Goal: Register for event/course

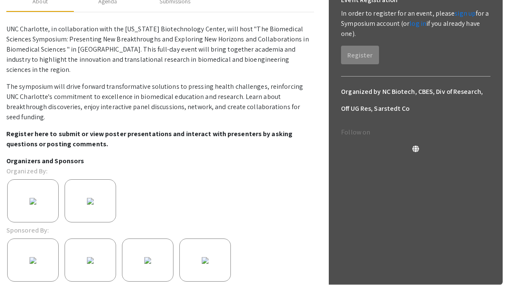
scroll to position [140, 0]
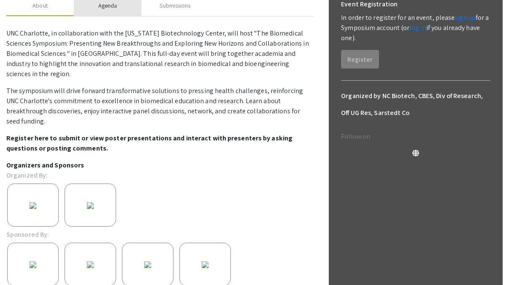
click at [115, 10] on div "Agenda" at bounding box center [107, 5] width 19 height 9
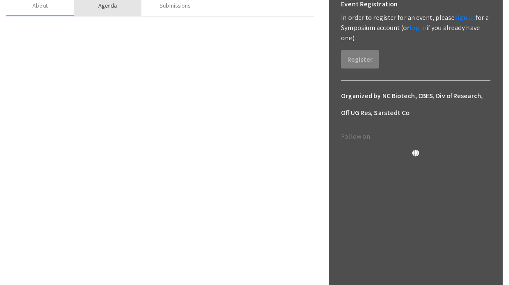
scroll to position [79, 0]
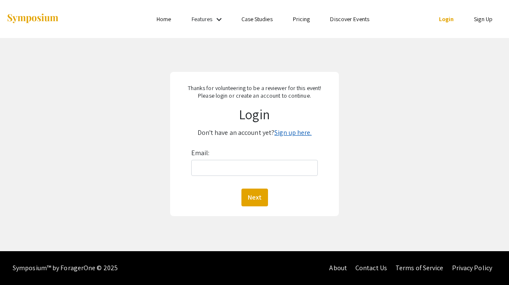
click at [302, 132] on link "Sign up here." at bounding box center [293, 132] width 37 height 9
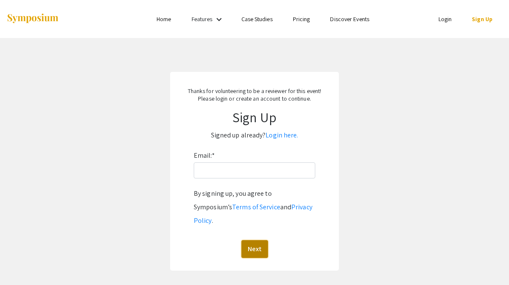
click at [256, 240] on button "Next" at bounding box center [255, 249] width 27 height 18
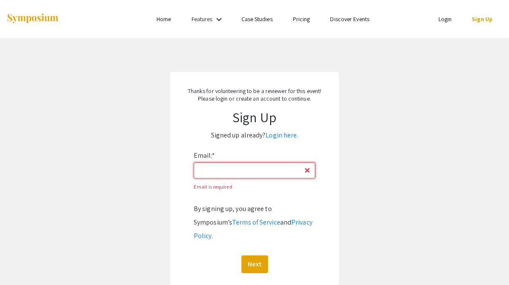
click at [275, 169] on input "Email: *" at bounding box center [255, 170] width 122 height 16
click at [274, 188] on div "No whitespace allowed in email." at bounding box center [255, 187] width 122 height 14
click at [274, 169] on input "cmcclen4@charlotte.edu" at bounding box center [255, 170] width 122 height 16
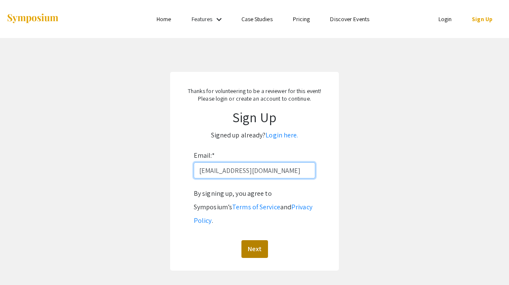
type input "cmcclen4@charlotte.edu"
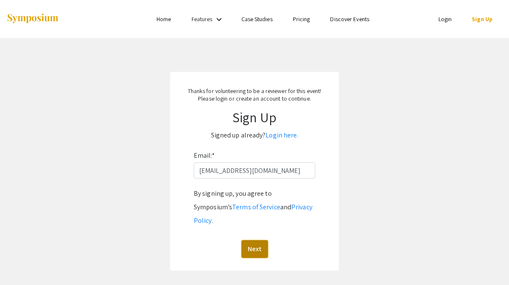
click at [258, 240] on button "Next" at bounding box center [255, 249] width 27 height 18
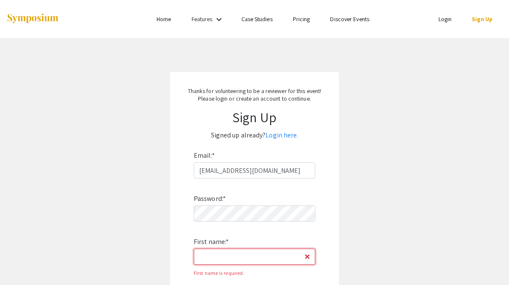
click at [247, 250] on input "First name: *" at bounding box center [255, 256] width 122 height 16
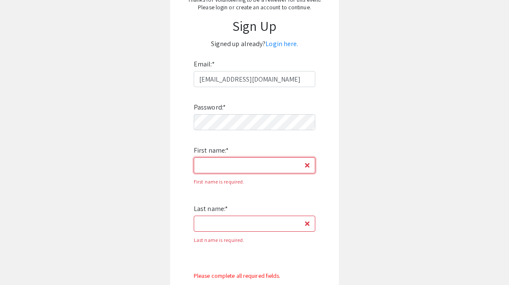
scroll to position [97, 0]
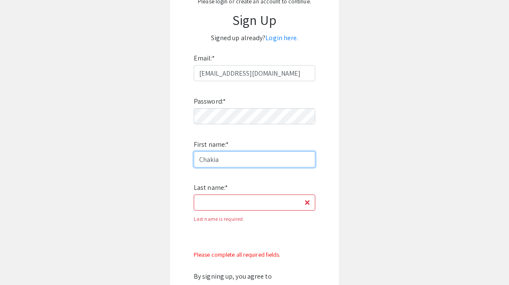
type input "Chakia"
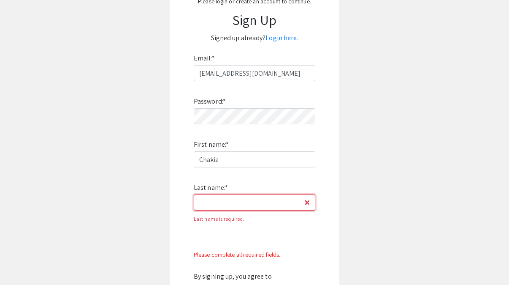
click at [227, 207] on input "Last name: *" at bounding box center [255, 202] width 122 height 16
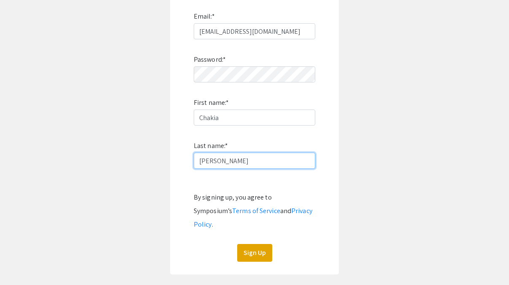
scroll to position [139, 0]
type input "McClendon"
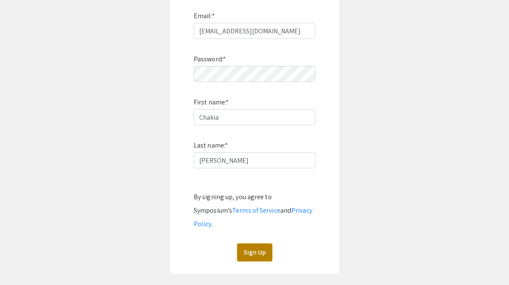
click at [251, 243] on button "Sign Up" at bounding box center [254, 252] width 35 height 18
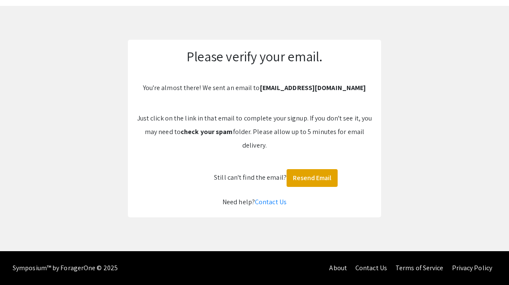
scroll to position [32, 0]
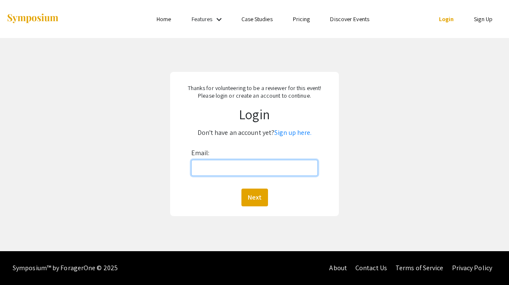
click at [235, 168] on input "Email:" at bounding box center [254, 168] width 127 height 16
type input "[EMAIL_ADDRESS][DOMAIN_NAME]"
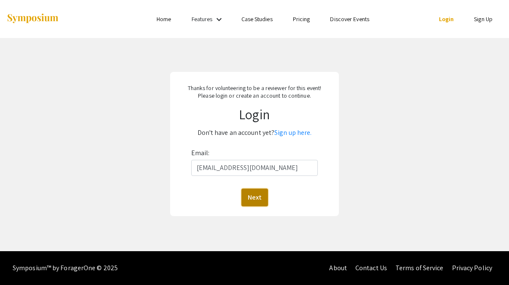
click at [256, 192] on button "Next" at bounding box center [255, 197] width 27 height 18
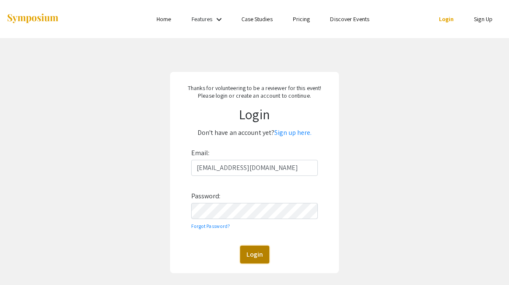
click at [251, 250] on button "Login" at bounding box center [254, 254] width 29 height 18
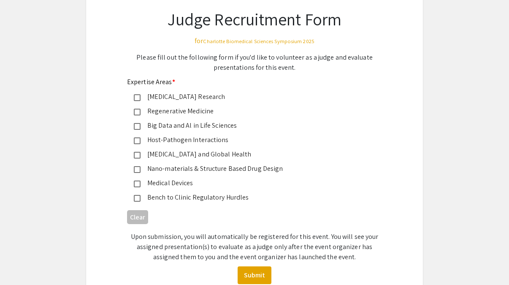
scroll to position [33, 0]
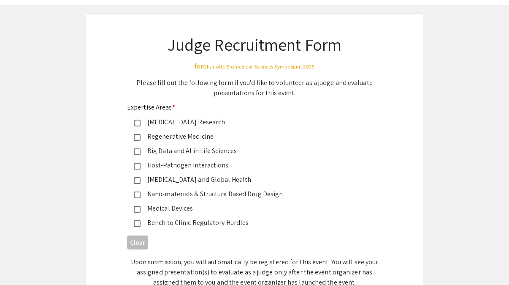
click at [141, 121] on div "Cancer Research" at bounding box center [251, 122] width 221 height 10
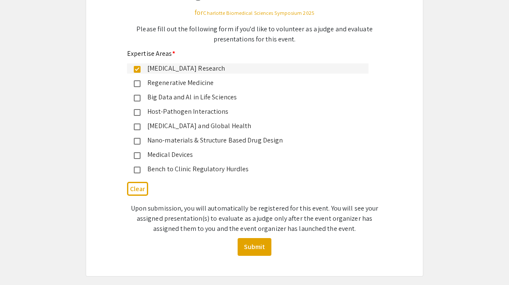
scroll to position [120, 0]
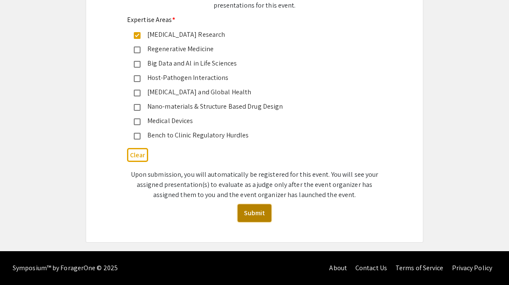
click at [248, 213] on button "Submit" at bounding box center [255, 213] width 34 height 18
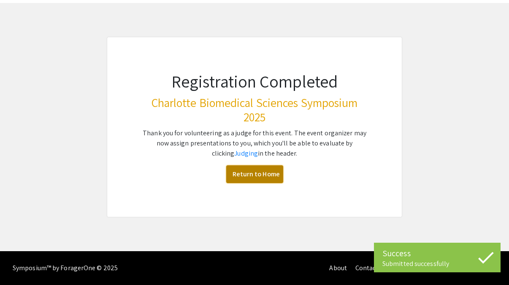
click at [258, 172] on link "Return to Home" at bounding box center [254, 174] width 57 height 18
